Goal: Task Accomplishment & Management: Use online tool/utility

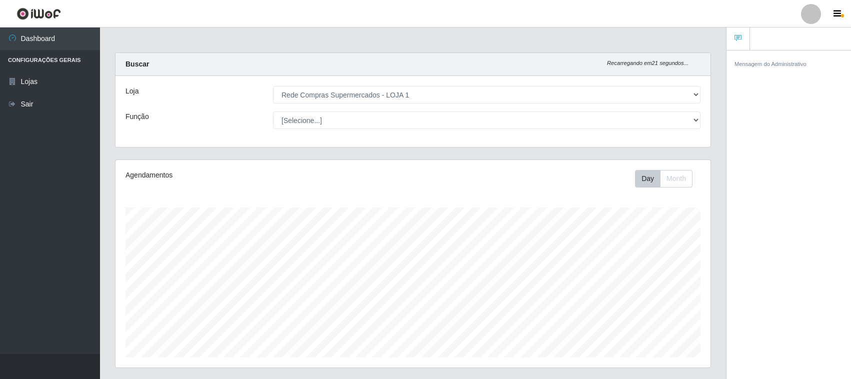
select select "158"
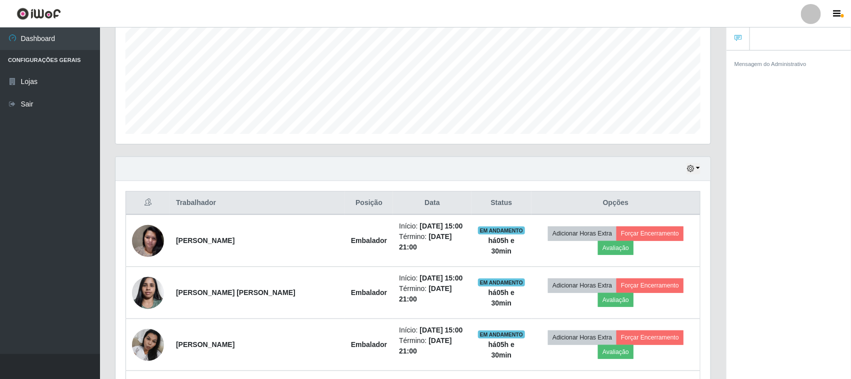
scroll to position [208, 595]
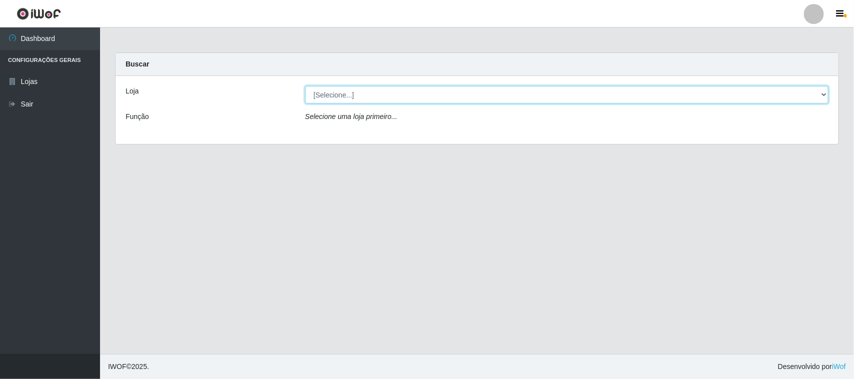
click at [333, 93] on select "[Selecione...] Rede Compras Supermercados - LOJA 1" at bounding box center [566, 95] width 523 height 18
select select "158"
click at [305, 86] on select "[Selecione...] Rede Compras Supermercados - LOJA 1" at bounding box center [566, 95] width 523 height 18
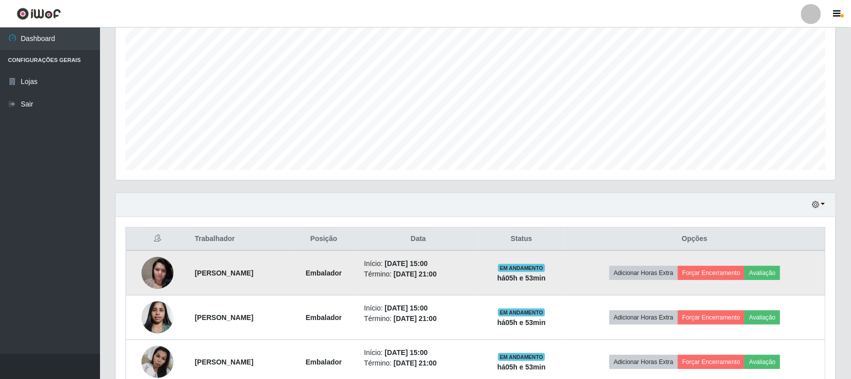
scroll to position [286, 0]
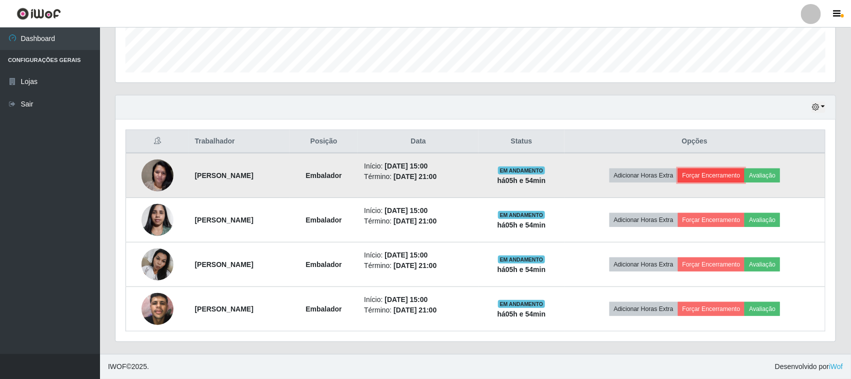
click at [724, 174] on button "Forçar Encerramento" at bounding box center [711, 176] width 67 height 14
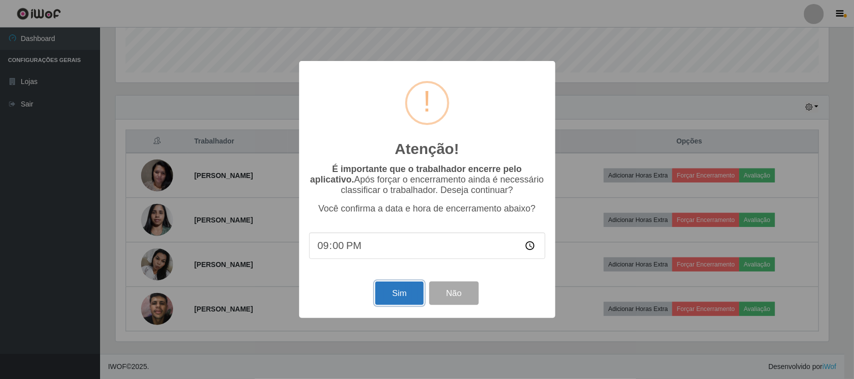
click at [399, 296] on button "Sim" at bounding box center [399, 294] width 49 height 24
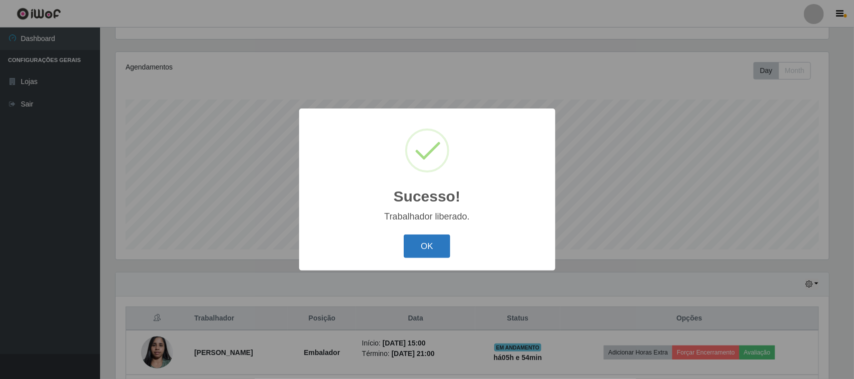
click at [439, 246] on button "OK" at bounding box center [427, 247] width 47 height 24
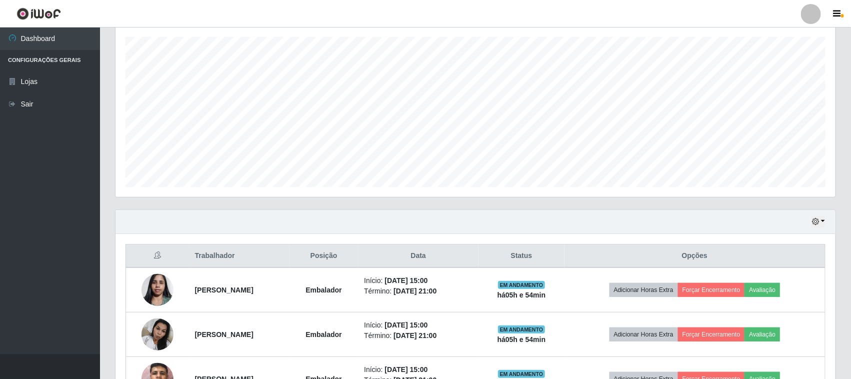
scroll to position [233, 0]
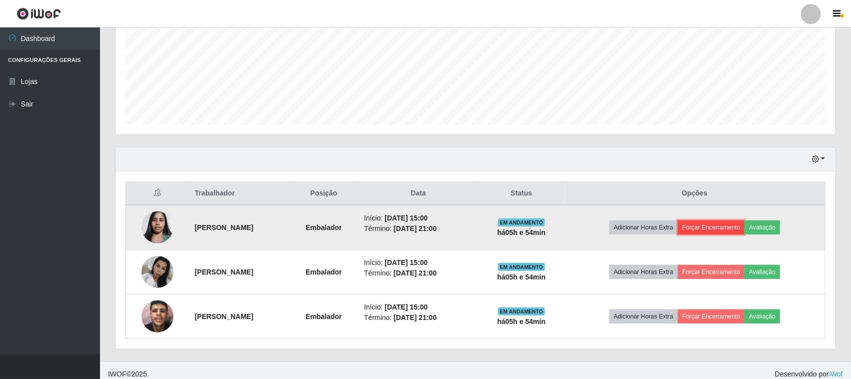
click at [719, 225] on button "Forçar Encerramento" at bounding box center [711, 228] width 67 height 14
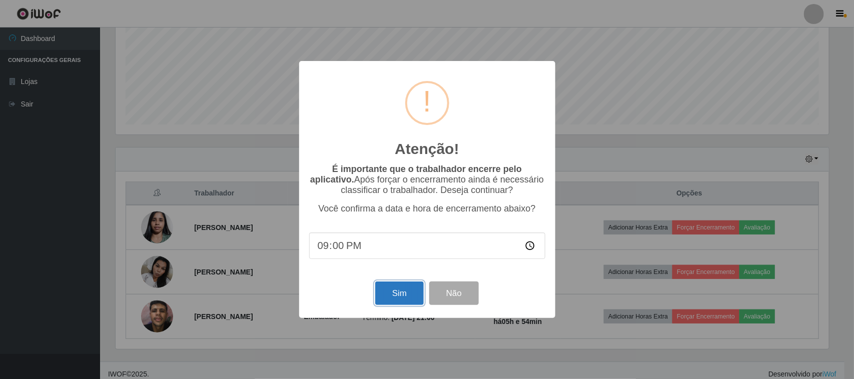
click at [394, 289] on button "Sim" at bounding box center [399, 294] width 49 height 24
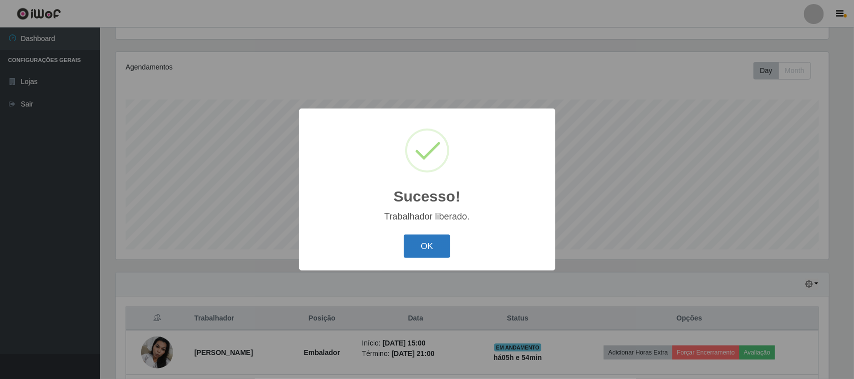
click at [423, 249] on button "OK" at bounding box center [427, 247] width 47 height 24
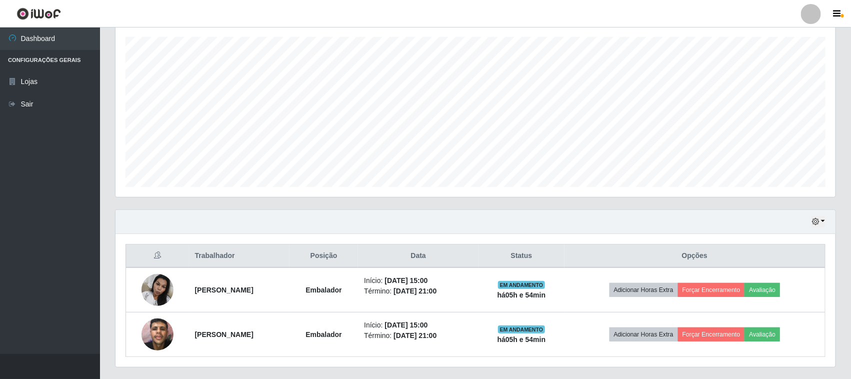
scroll to position [197, 0]
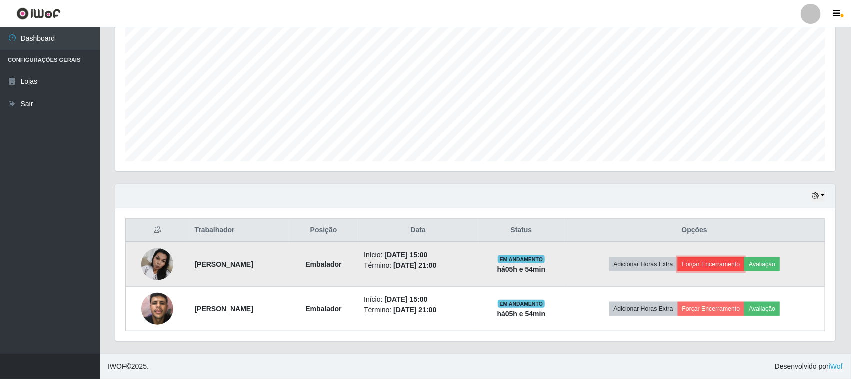
click at [721, 260] on button "Forçar Encerramento" at bounding box center [711, 265] width 67 height 14
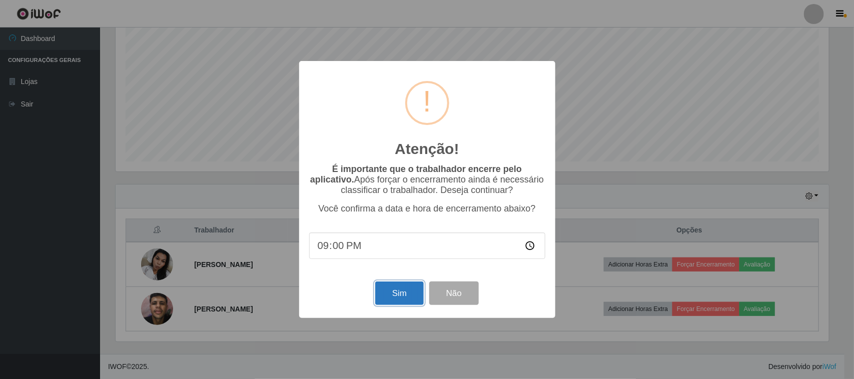
click at [401, 298] on button "Sim" at bounding box center [399, 294] width 49 height 24
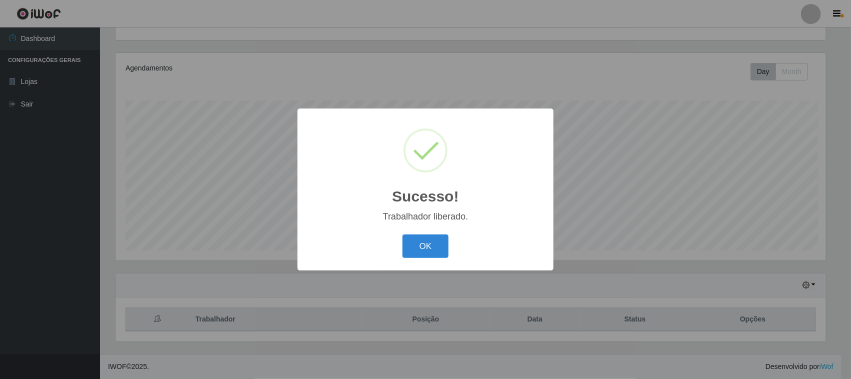
scroll to position [0, 0]
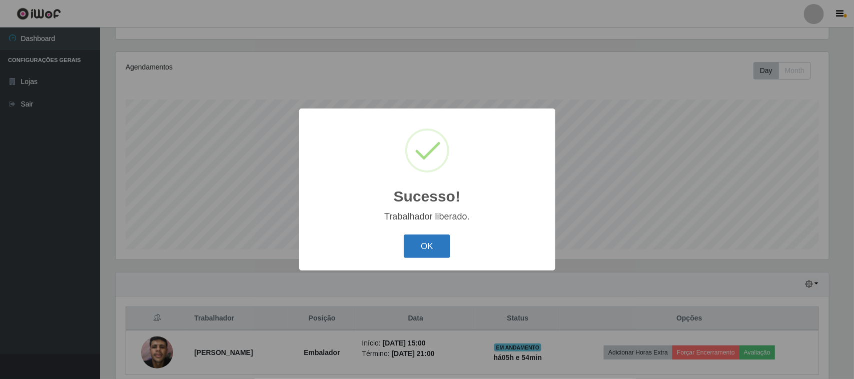
click at [423, 243] on button "OK" at bounding box center [427, 247] width 47 height 24
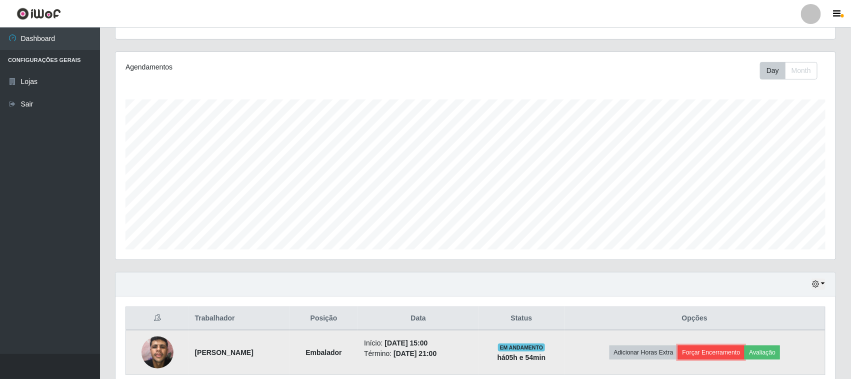
click at [715, 351] on button "Forçar Encerramento" at bounding box center [711, 353] width 67 height 14
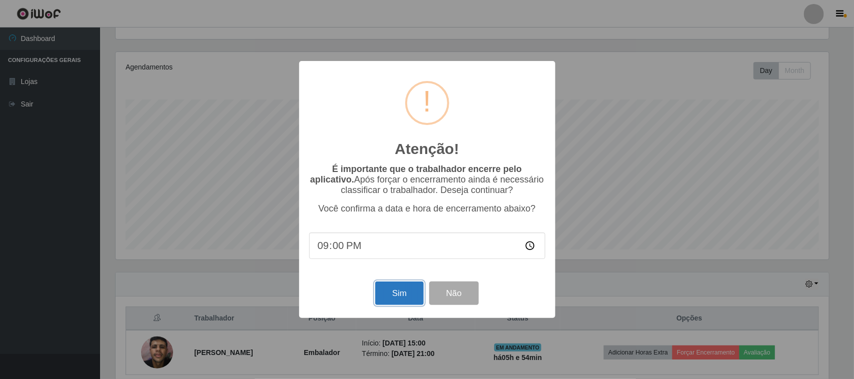
click at [388, 290] on button "Sim" at bounding box center [399, 294] width 49 height 24
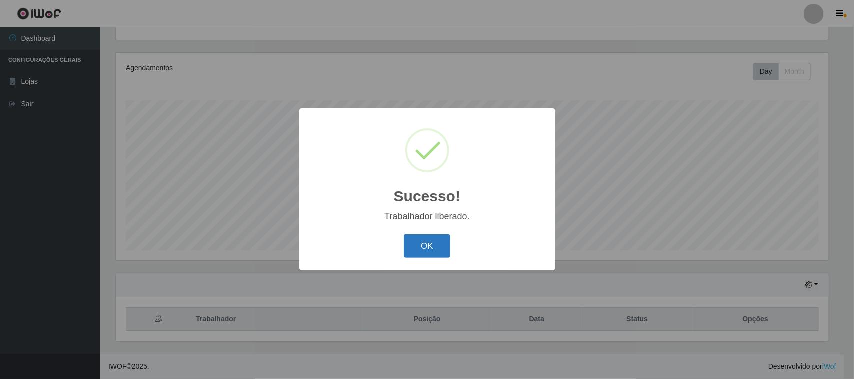
click at [433, 249] on button "OK" at bounding box center [427, 247] width 47 height 24
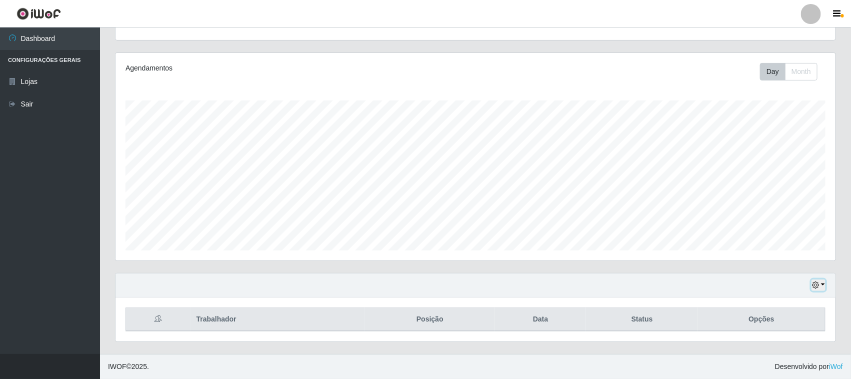
click at [818, 284] on icon "button" at bounding box center [815, 285] width 7 height 7
click at [822, 284] on button "button" at bounding box center [819, 286] width 14 height 12
click at [821, 284] on button "button" at bounding box center [819, 286] width 14 height 12
click at [769, 208] on button "1 dia" at bounding box center [785, 205] width 79 height 21
